Goal: Task Accomplishment & Management: Use online tool/utility

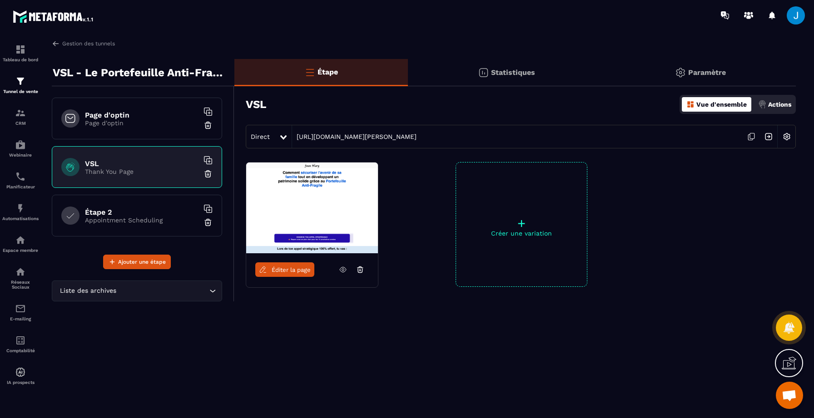
scroll to position [80, 0]
click at [751, 137] on icon at bounding box center [750, 136] width 17 height 17
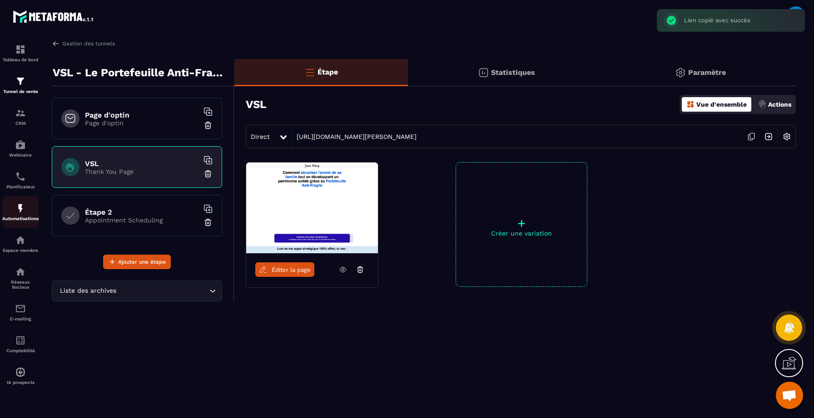
click at [20, 218] on div "Automatisations" at bounding box center [20, 212] width 36 height 18
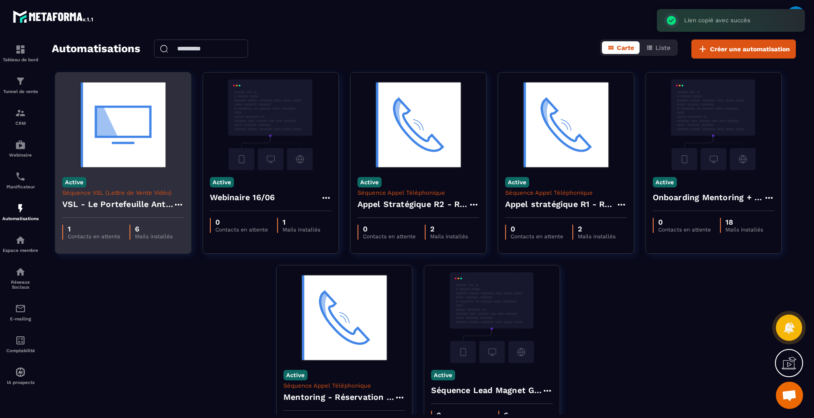
click at [141, 170] on div "Active Séquence VSL (Lettre de Vente Vidéo) VSL - Le Portefeuille Anti-Fragile" at bounding box center [122, 194] width 135 height 48
click at [143, 174] on div "Active Séquence VSL (Lettre de Vente Vidéo) VSL - Le Portefeuille Anti-Fragile" at bounding box center [122, 194] width 135 height 48
click at [125, 151] on img at bounding box center [123, 124] width 122 height 91
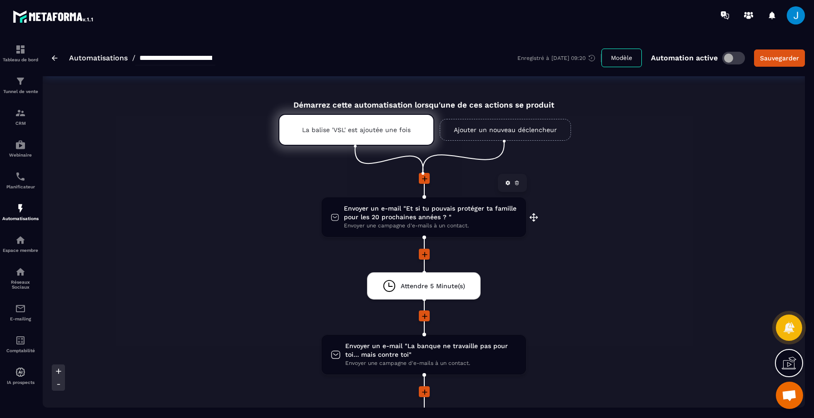
click at [423, 222] on span "Envoyer une campagne d'e-mails à un contact." at bounding box center [430, 226] width 173 height 9
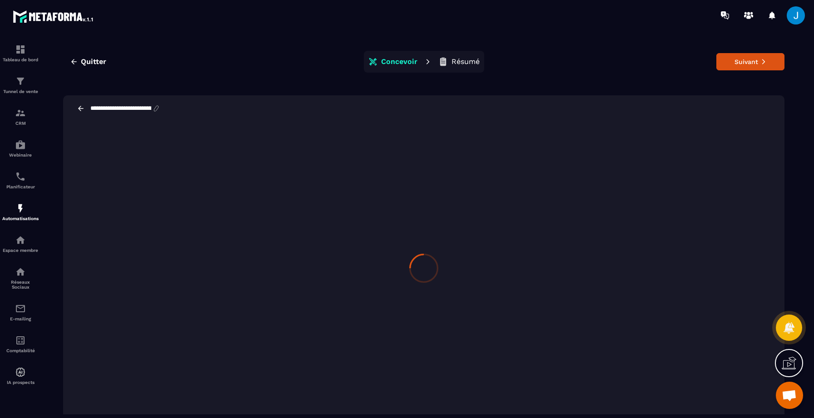
scroll to position [20, 0]
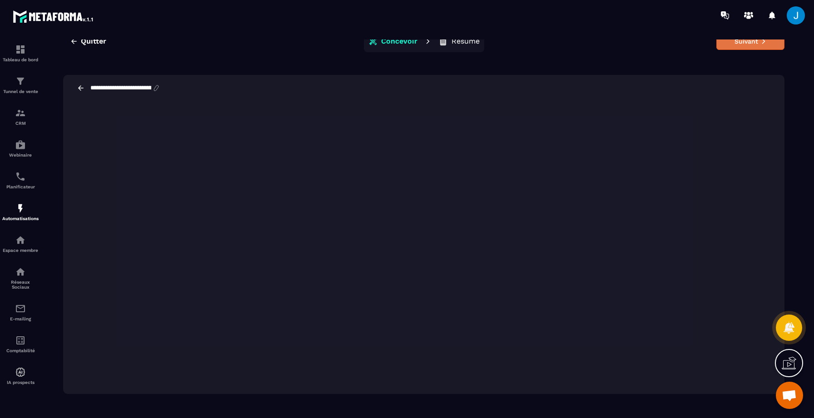
click at [767, 44] on button "Suivant" at bounding box center [750, 41] width 68 height 17
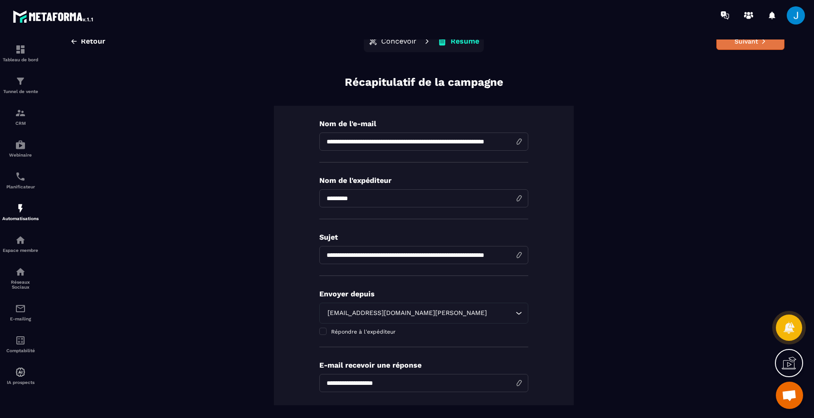
click at [763, 47] on button "Suivant" at bounding box center [750, 41] width 68 height 17
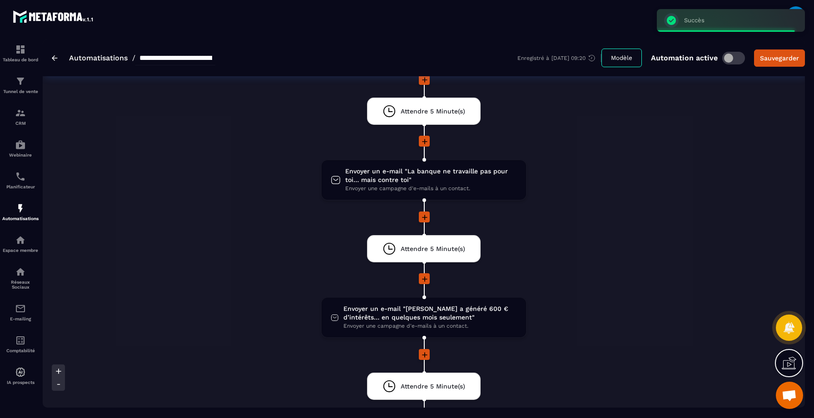
scroll to position [179, 0]
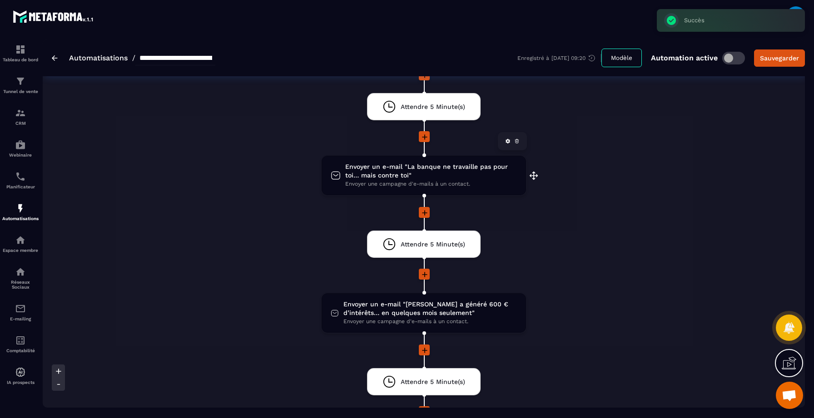
click at [411, 166] on span "Envoyer un e-mail "La banque ne travaille pas pour toi… mais contre toi"" at bounding box center [431, 171] width 172 height 17
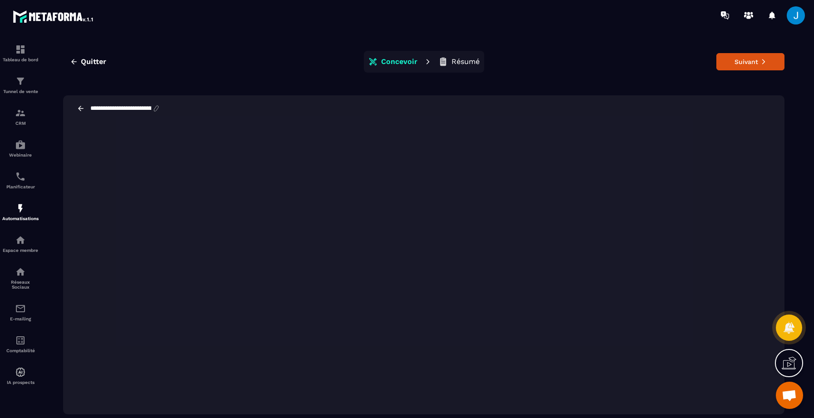
scroll to position [20, 0]
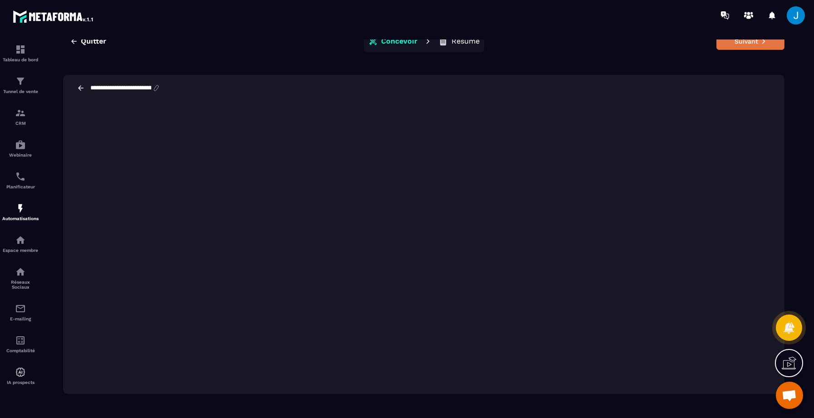
click at [734, 39] on button "Suivant" at bounding box center [750, 41] width 68 height 17
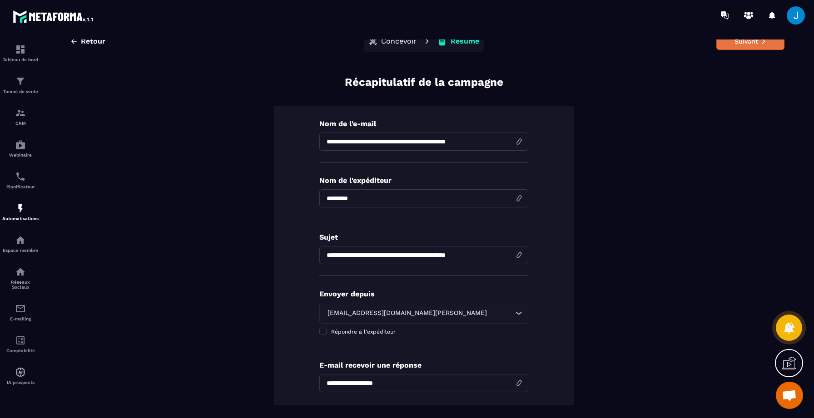
click at [735, 43] on button "Suivant" at bounding box center [750, 41] width 68 height 17
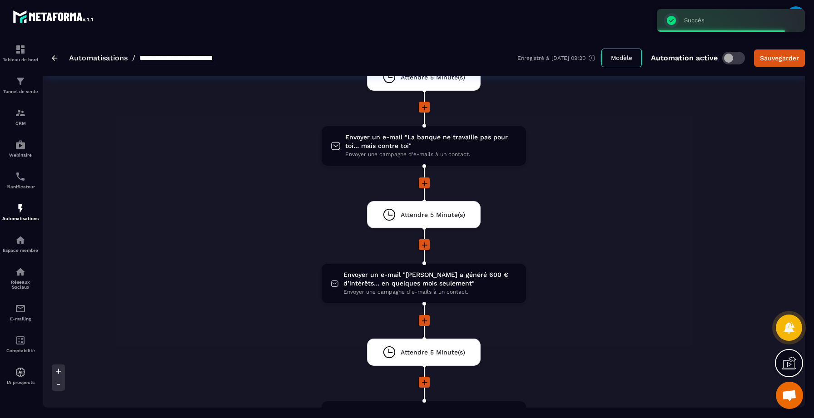
scroll to position [221, 0]
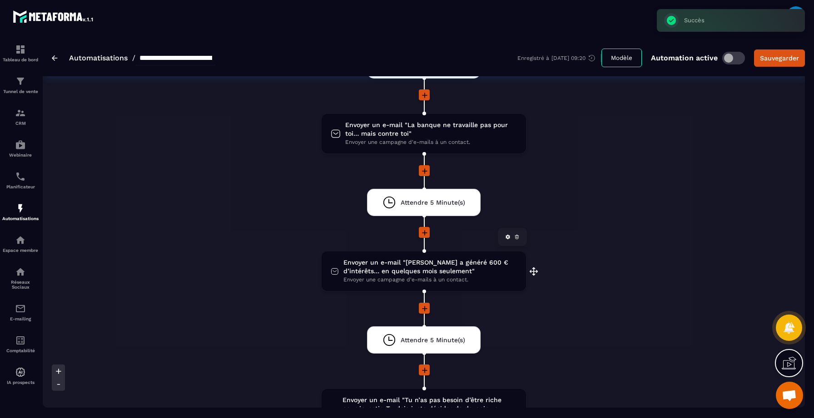
click at [380, 265] on span "Envoyer un e-mail "[PERSON_NAME] a généré 600 € d’intérêts… en quelques mois se…" at bounding box center [429, 266] width 173 height 17
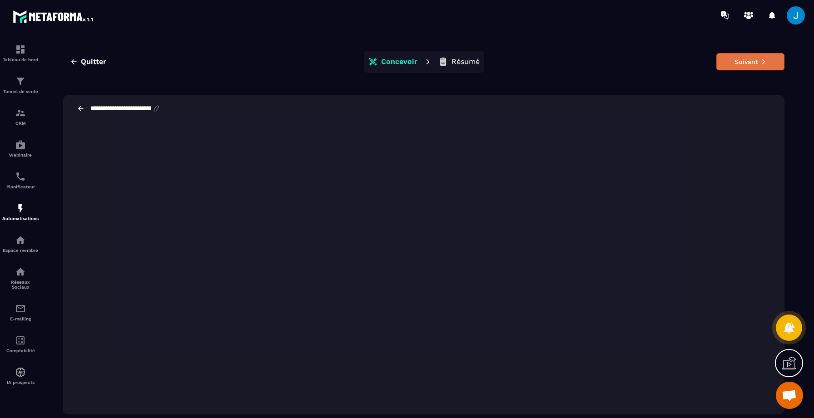
click at [730, 61] on button "Suivant" at bounding box center [750, 61] width 68 height 17
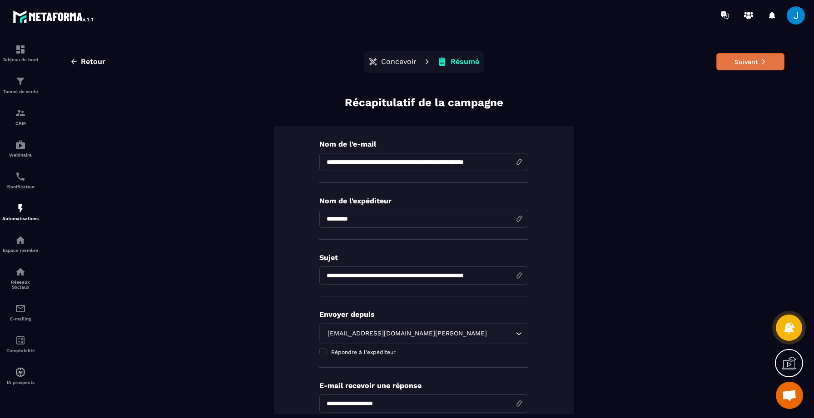
click at [730, 67] on button "Suivant" at bounding box center [750, 61] width 68 height 17
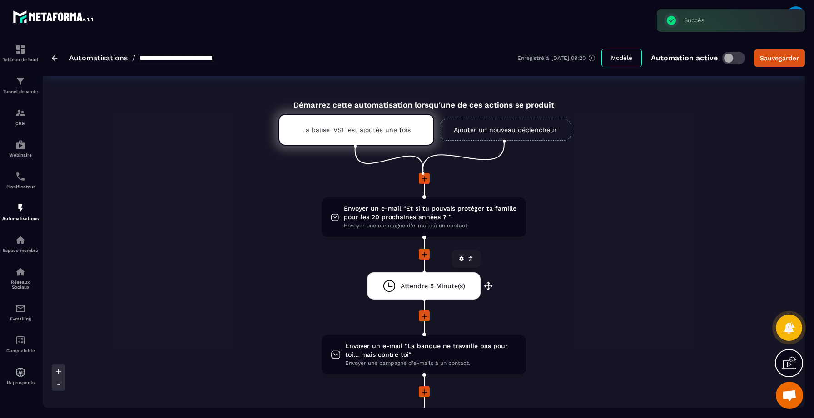
scroll to position [332, 0]
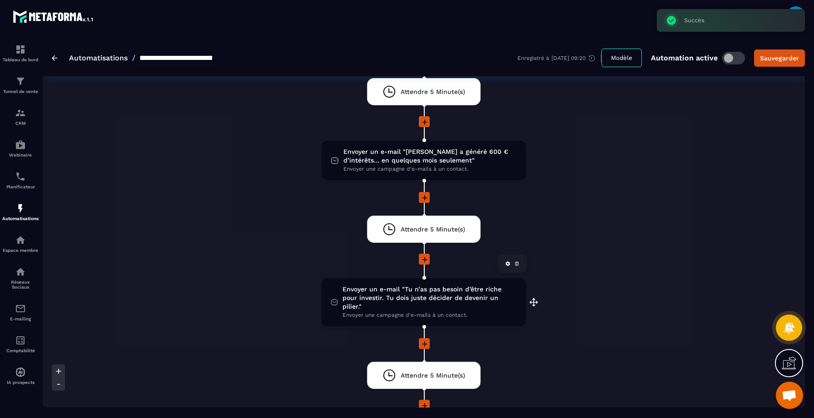
click at [411, 301] on span "Envoyer un e-mail "Tu n’as pas besoin d’être riche pour investir. Tu dois juste…" at bounding box center [429, 298] width 174 height 26
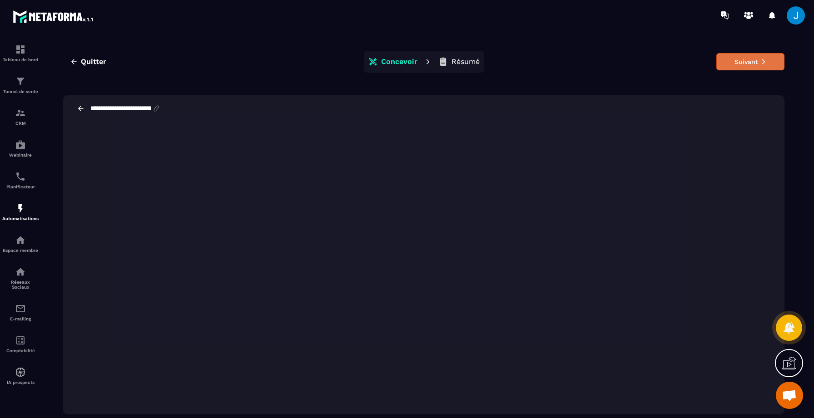
click at [750, 64] on button "Suivant" at bounding box center [750, 61] width 68 height 17
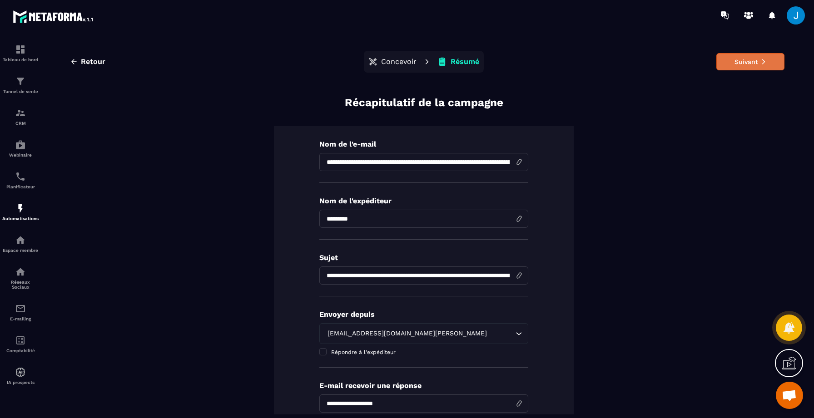
click at [750, 63] on button "Suivant" at bounding box center [750, 61] width 68 height 17
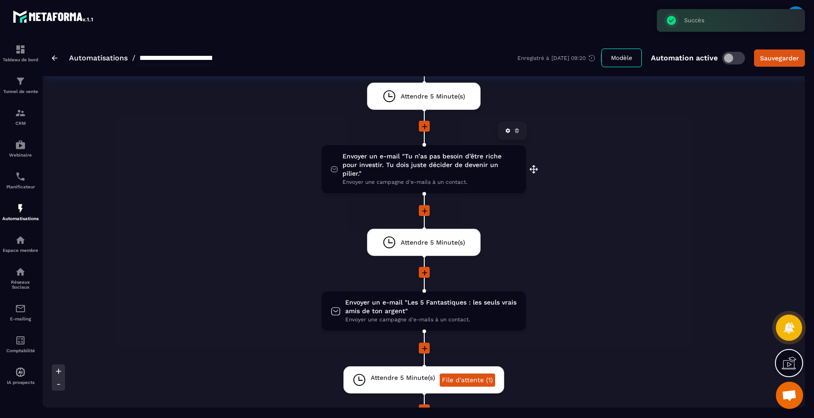
scroll to position [466, 0]
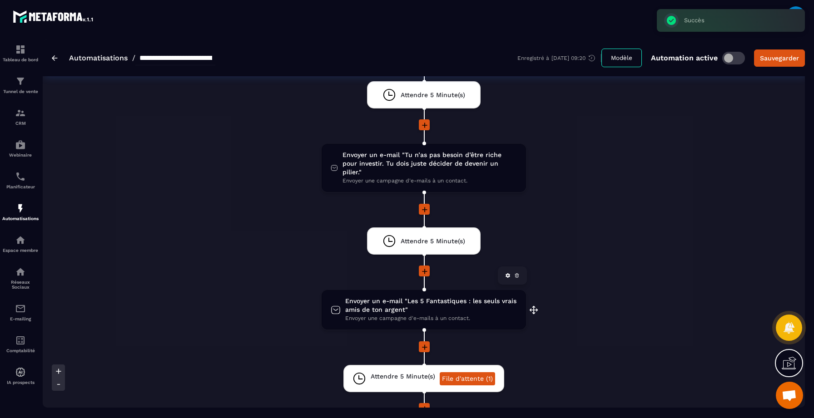
click at [424, 300] on span "Envoyer un e-mail "Les 5 Fantastiques : les seuls vrais amis de ton argent"" at bounding box center [431, 305] width 172 height 17
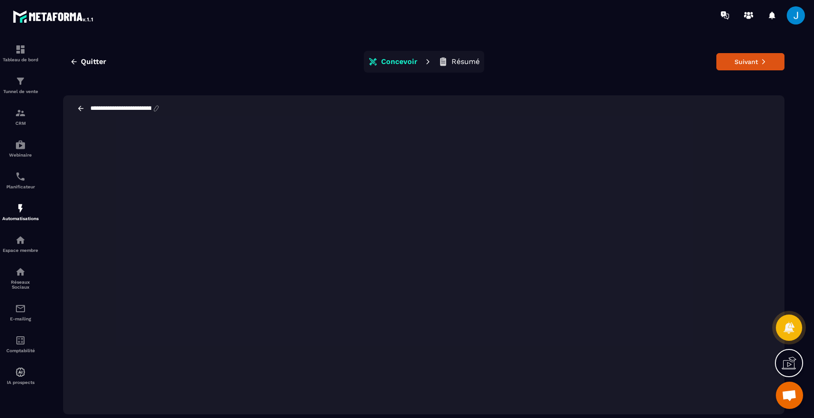
scroll to position [11, 0]
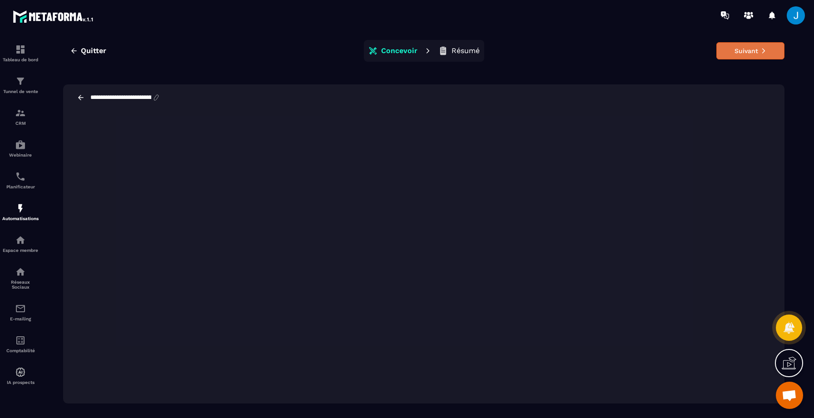
click at [750, 51] on button "Suivant" at bounding box center [750, 50] width 68 height 17
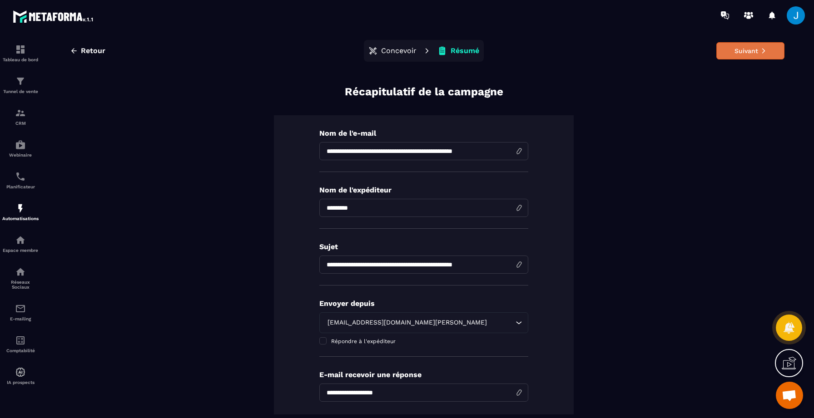
click at [728, 47] on button "Suivant" at bounding box center [750, 50] width 68 height 17
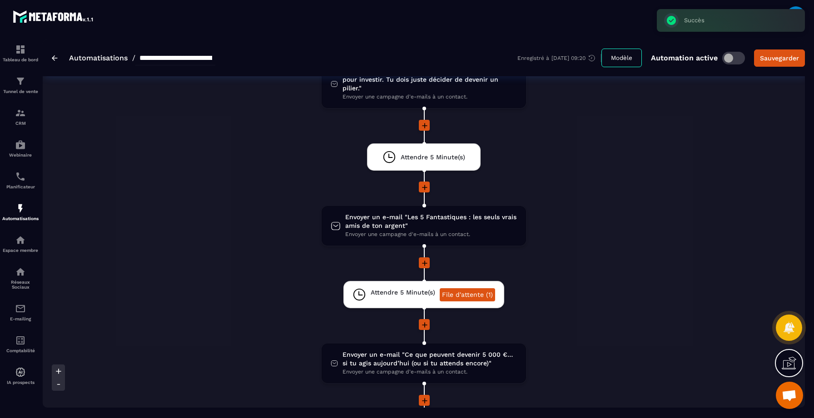
scroll to position [662, 0]
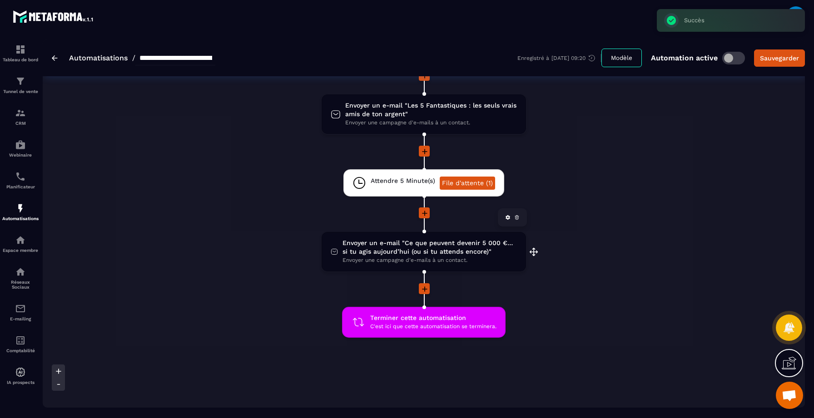
click at [414, 239] on span "Envoyer un e-mail "Ce que peuvent devenir 5 000 €… si tu agis aujourd’hui (ou s…" at bounding box center [429, 247] width 174 height 17
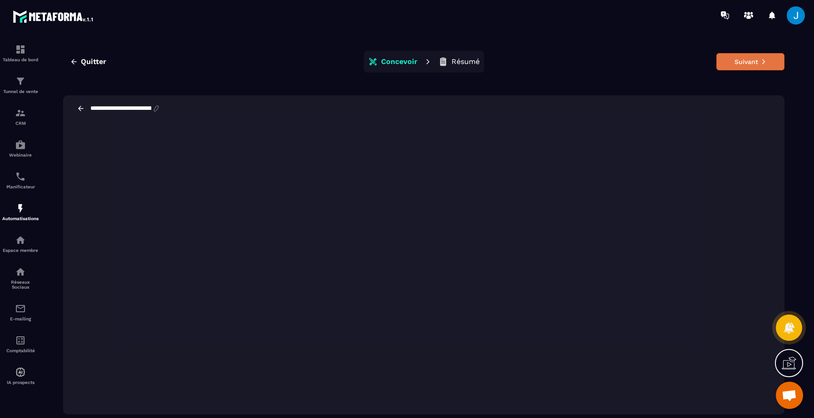
click at [754, 55] on button "Suivant" at bounding box center [750, 61] width 68 height 17
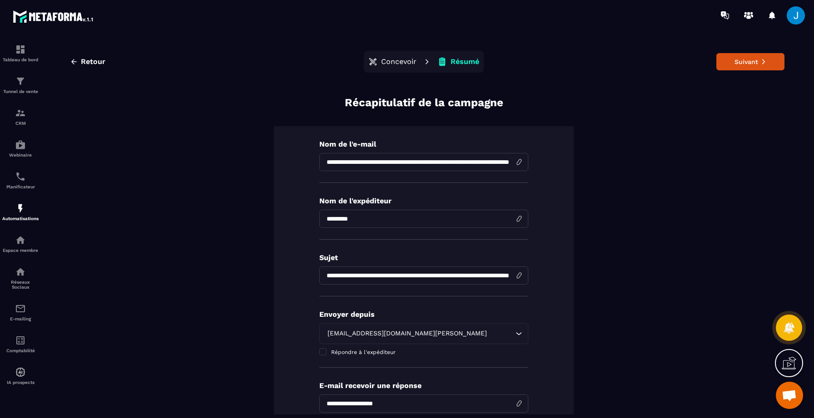
click at [744, 70] on div "Retour Concevoir Résumé Suivant" at bounding box center [423, 62] width 721 height 22
click at [741, 64] on button "Suivant" at bounding box center [750, 61] width 68 height 17
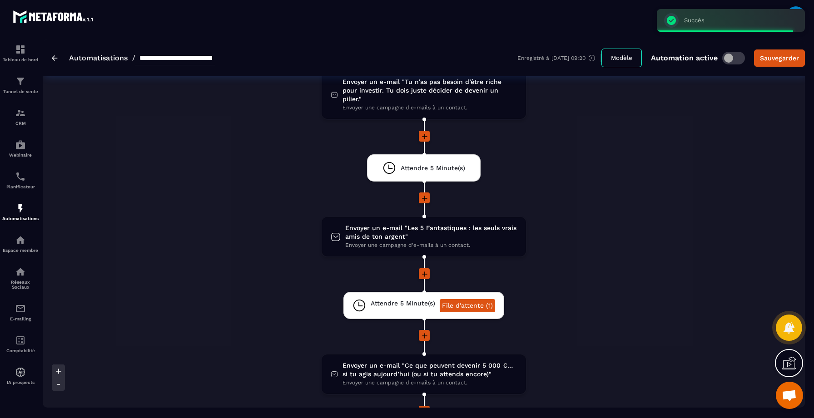
scroll to position [601, 0]
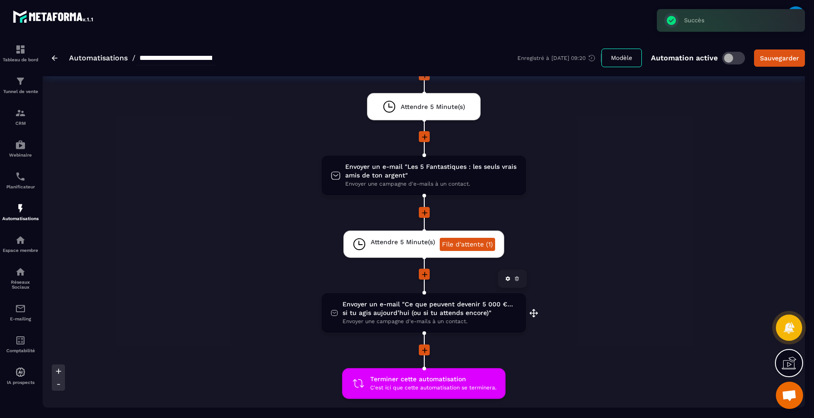
click at [412, 317] on span "Envoyer une campagne d'e-mails à un contact." at bounding box center [429, 321] width 174 height 9
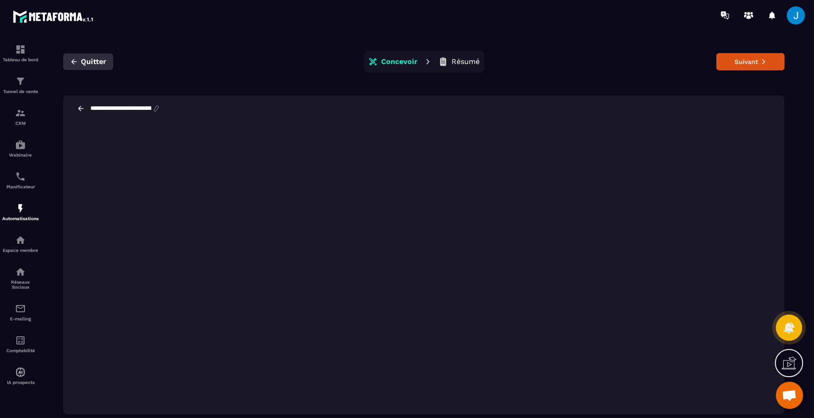
click at [75, 60] on icon "button" at bounding box center [74, 62] width 8 height 8
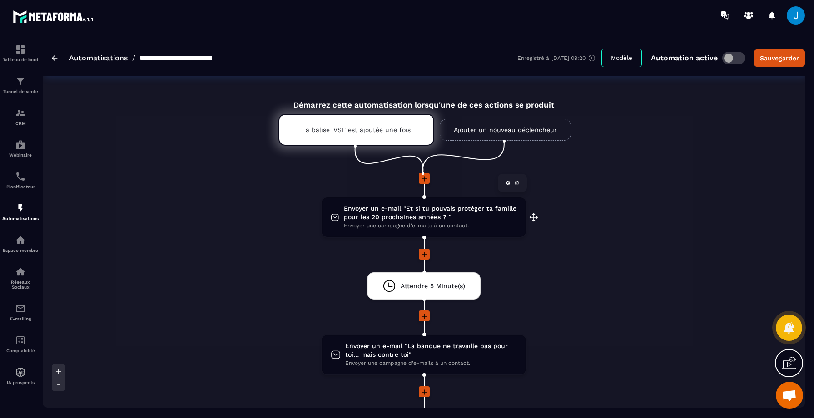
click at [429, 220] on span "Envoyer un e-mail "Et si tu pouvais protéger ta famille pour les 20 prochaines …" at bounding box center [430, 212] width 173 height 17
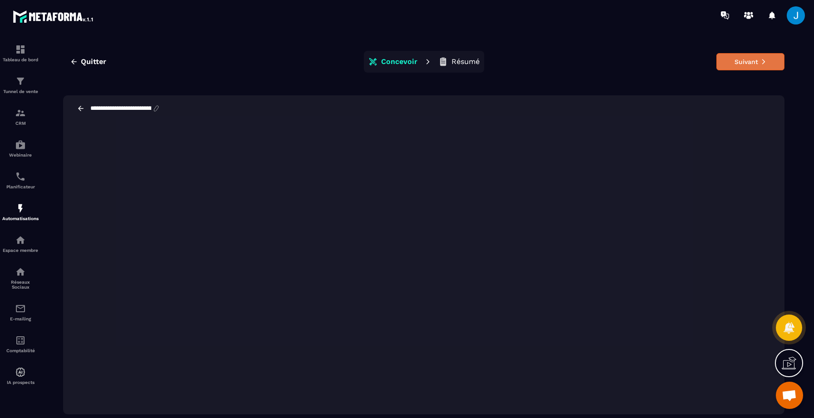
click at [743, 54] on button "Suivant" at bounding box center [750, 61] width 68 height 17
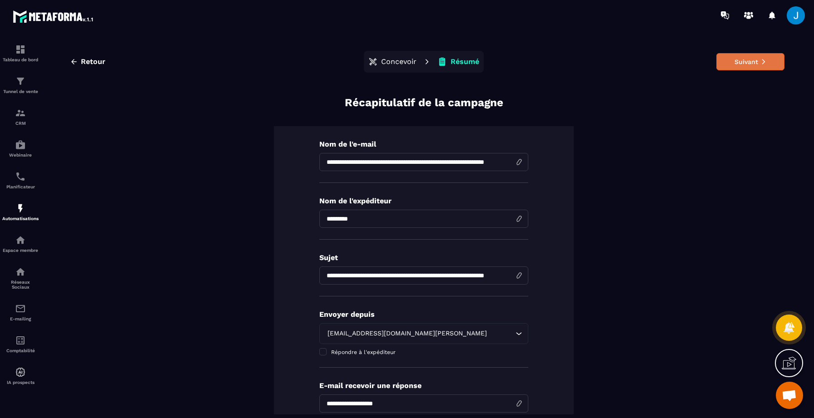
click at [745, 66] on button "Suivant" at bounding box center [750, 61] width 68 height 17
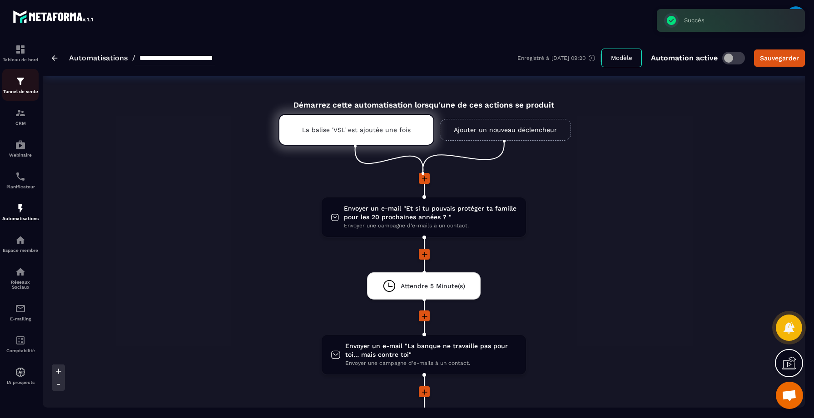
click at [22, 94] on p "Tunnel de vente" at bounding box center [20, 91] width 36 height 5
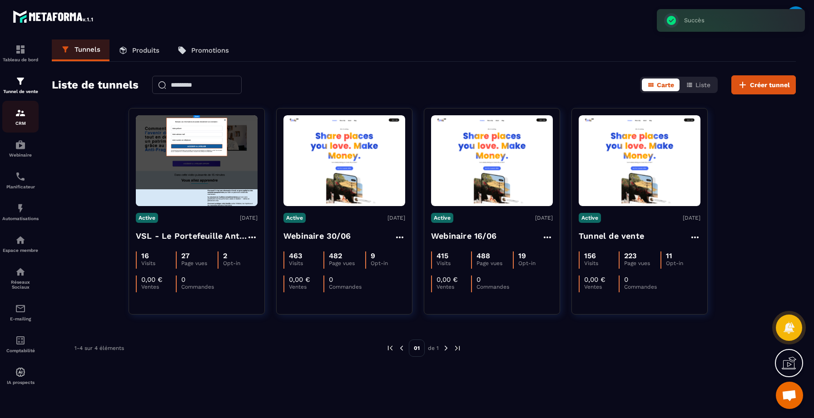
click at [24, 120] on div "CRM" at bounding box center [20, 117] width 36 height 18
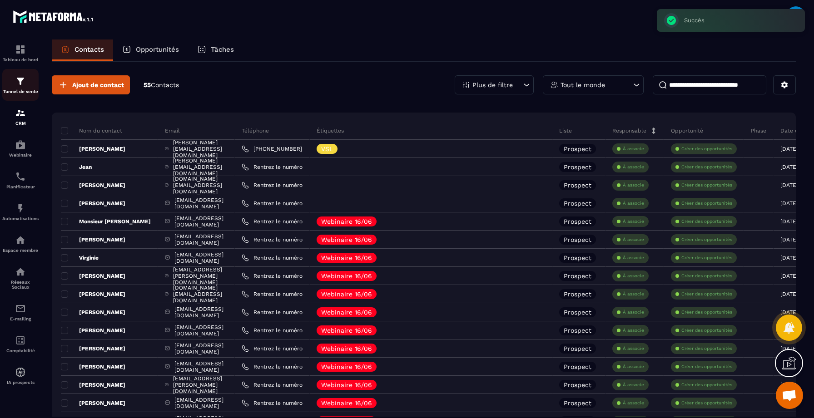
click at [21, 91] on p "Tunnel de vente" at bounding box center [20, 91] width 36 height 5
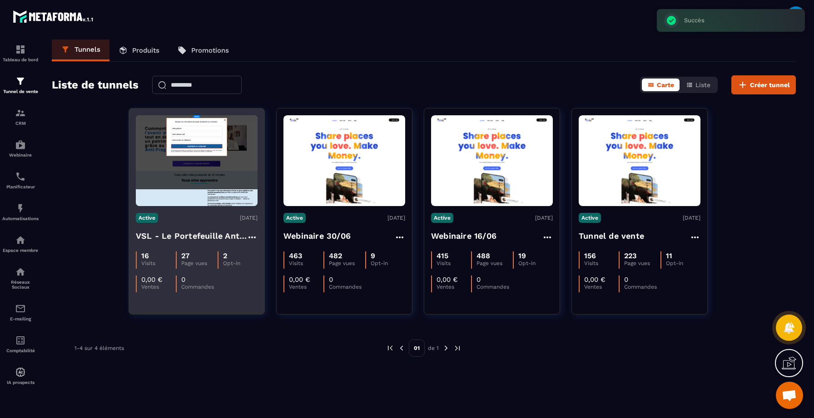
click at [212, 192] on img at bounding box center [197, 160] width 122 height 91
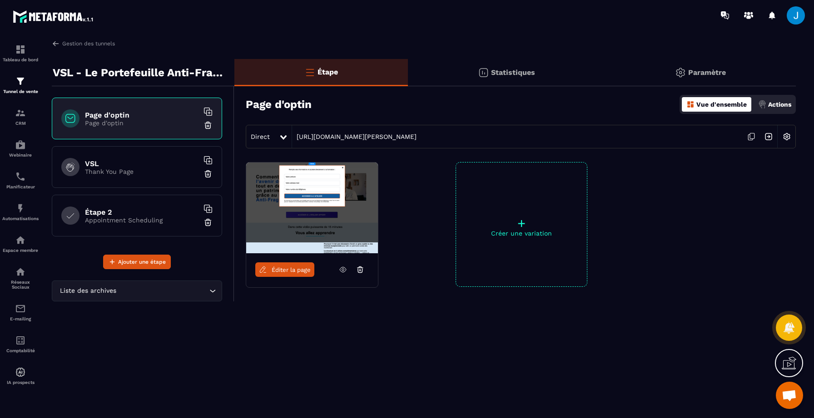
click at [345, 270] on icon at bounding box center [343, 270] width 8 height 8
click at [293, 272] on span "Éditer la page" at bounding box center [290, 269] width 39 height 7
